Goal: Check status: Check status

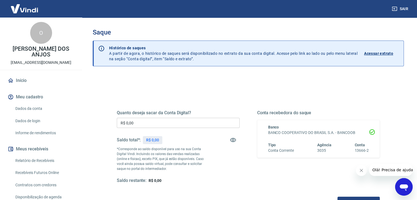
click at [371, 56] on link "Acessar extrato" at bounding box center [381, 53] width 35 height 16
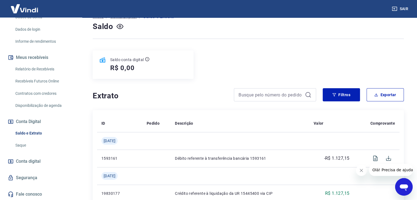
scroll to position [82, 0]
